Goal: Find specific page/section: Find specific page/section

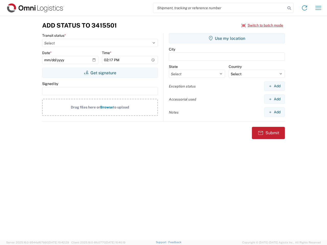
click at [220, 8] on input "search" at bounding box center [219, 8] width 132 height 10
click at [289, 8] on icon at bounding box center [289, 8] width 7 height 7
click at [305, 8] on icon at bounding box center [305, 8] width 8 height 8
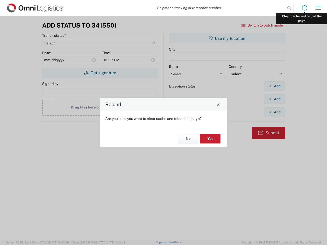
click at [318, 8] on div "Reload Are you sure, you want to clear cache and reload the page? No Yes" at bounding box center [163, 122] width 327 height 245
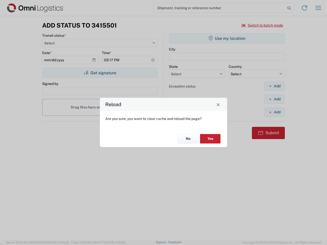
click at [262, 25] on div "Reload Are you sure, you want to clear cache and reload the page? No Yes" at bounding box center [163, 122] width 327 height 245
click at [100, 73] on div "Reload Are you sure, you want to clear cache and reload the page? No Yes" at bounding box center [163, 122] width 327 height 245
click at [227, 38] on div "Reload Are you sure, you want to clear cache and reload the page? No Yes" at bounding box center [163, 122] width 327 height 245
click at [274, 86] on div "Reload Are you sure, you want to clear cache and reload the page? No Yes" at bounding box center [163, 122] width 327 height 245
click at [274, 99] on div "Reload Are you sure, you want to clear cache and reload the page? No Yes" at bounding box center [163, 122] width 327 height 245
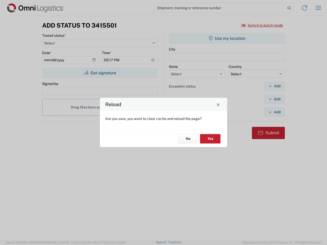
click at [274, 112] on div "Reload Are you sure, you want to clear cache and reload the page? No Yes" at bounding box center [163, 122] width 327 height 245
